Goal: Navigation & Orientation: Find specific page/section

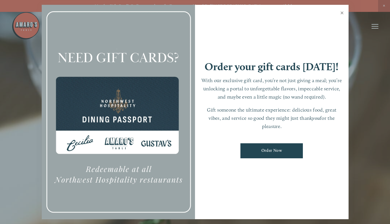
click at [340, 12] on link "Close" at bounding box center [341, 14] width 11 height 16
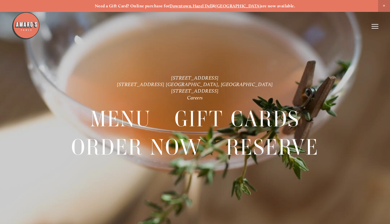
click at [377, 26] on line at bounding box center [374, 26] width 7 height 0
click at [271, 27] on span "Menu" at bounding box center [275, 26] width 10 height 5
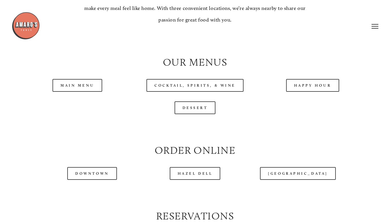
scroll to position [500, 0]
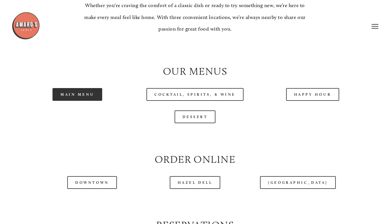
click at [83, 101] on link "Main Menu" at bounding box center [77, 94] width 50 height 13
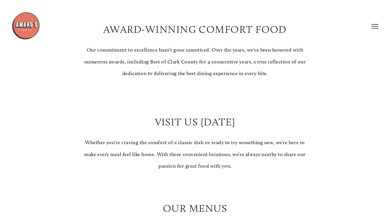
scroll to position [0, 0]
